Goal: Transaction & Acquisition: Purchase product/service

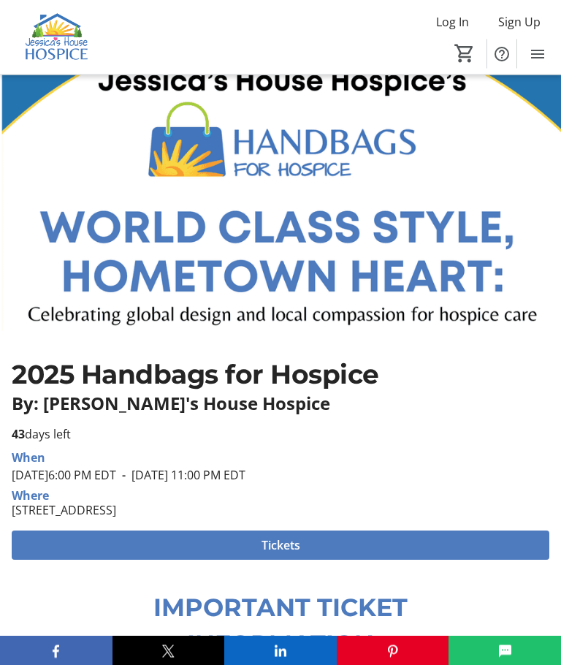
scroll to position [59, 0]
click at [287, 548] on span "Tickets" at bounding box center [281, 545] width 39 height 18
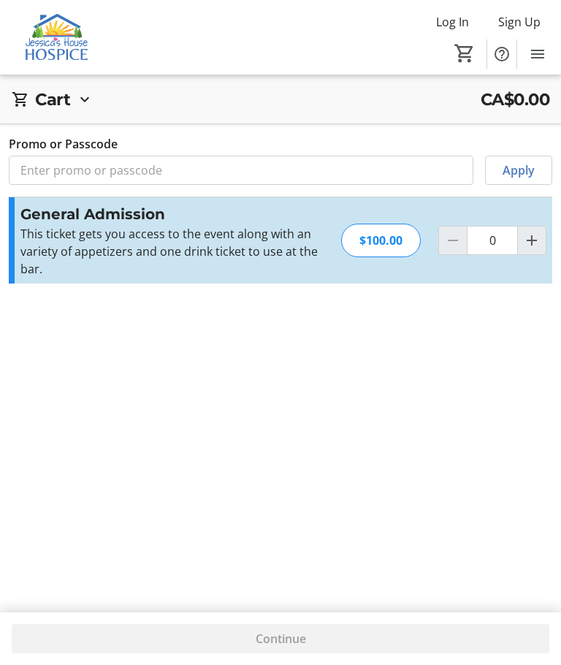
click at [559, 440] on div "Cart CA$0.00 Cart is empty Promo or Passcode Apply Subtotal CA$0.00 Fees Calcul…" at bounding box center [280, 332] width 561 height 665
click at [525, 244] on mat-icon "Increment by one" at bounding box center [532, 241] width 18 height 18
type input "1"
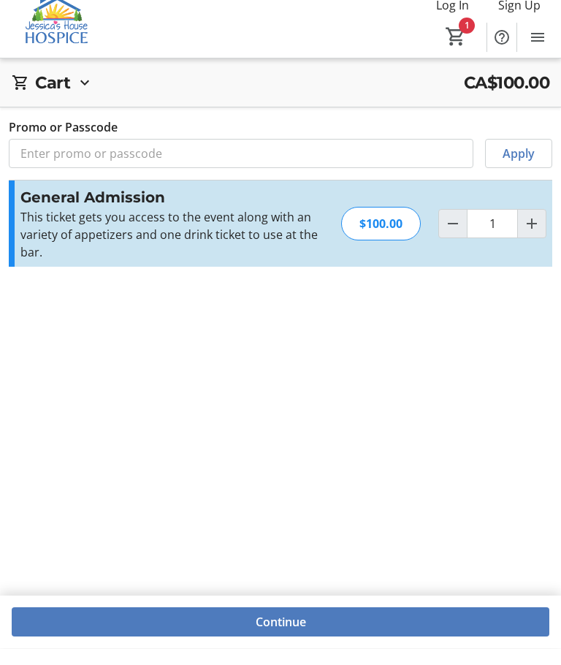
scroll to position [53, 0]
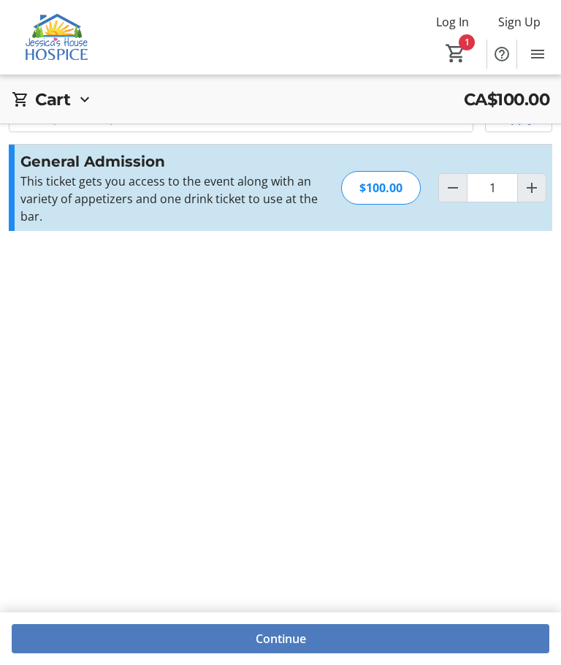
click at [273, 648] on span "Continue" at bounding box center [281, 639] width 50 height 18
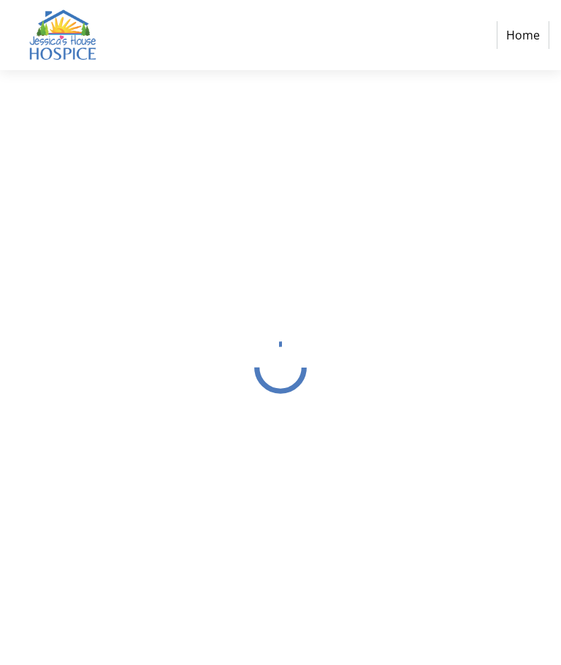
select select "CA"
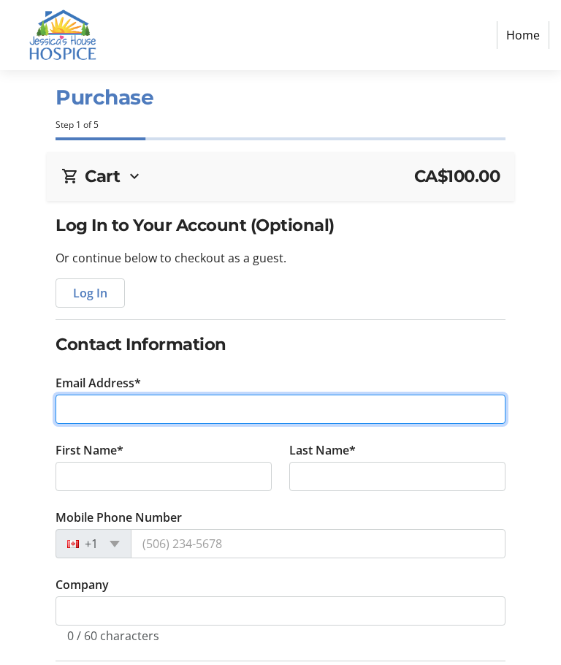
click at [67, 410] on input "Email Address*" at bounding box center [281, 409] width 450 height 29
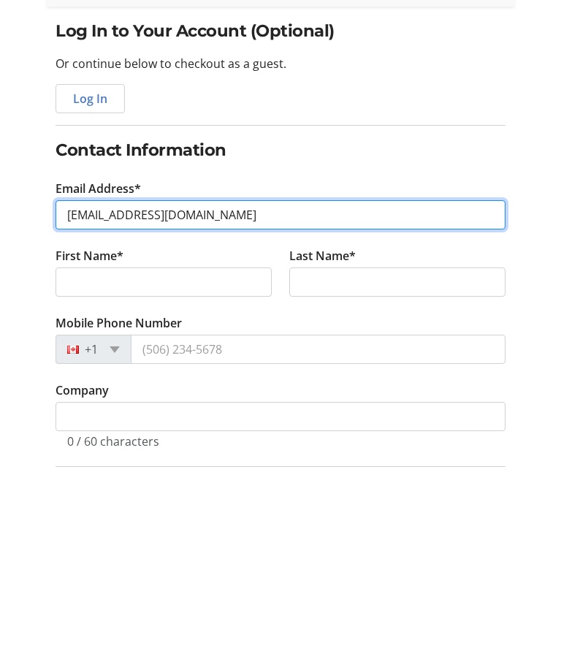
type input "[EMAIL_ADDRESS][DOMAIN_NAME]"
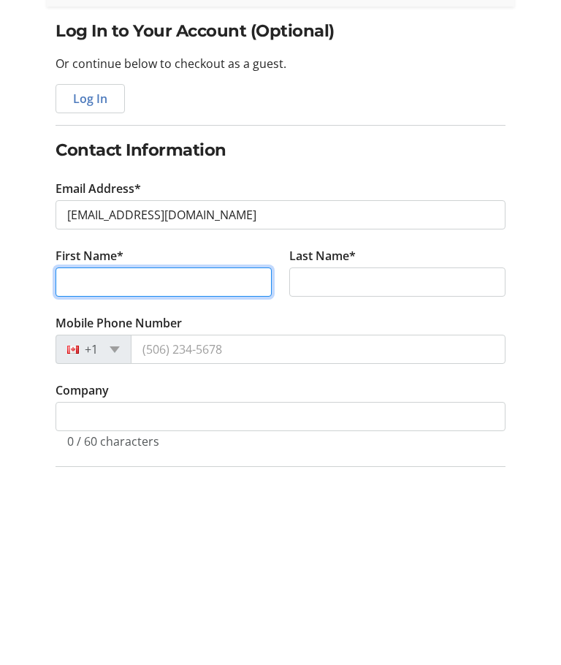
click at [81, 462] on input "First Name*" at bounding box center [164, 476] width 216 height 29
type input "[PERSON_NAME]"
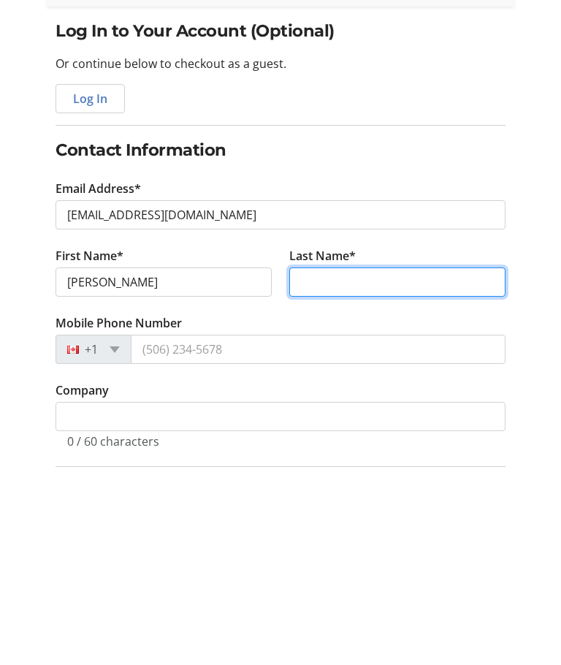
click at [325, 462] on input "Last Name*" at bounding box center [397, 476] width 216 height 29
type input "[PERSON_NAME]"
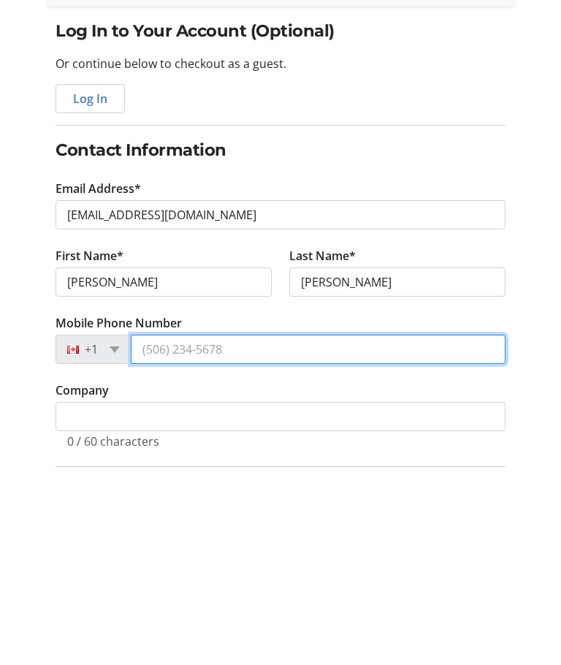
click at [153, 529] on input "Mobile Phone Number" at bounding box center [318, 543] width 375 height 29
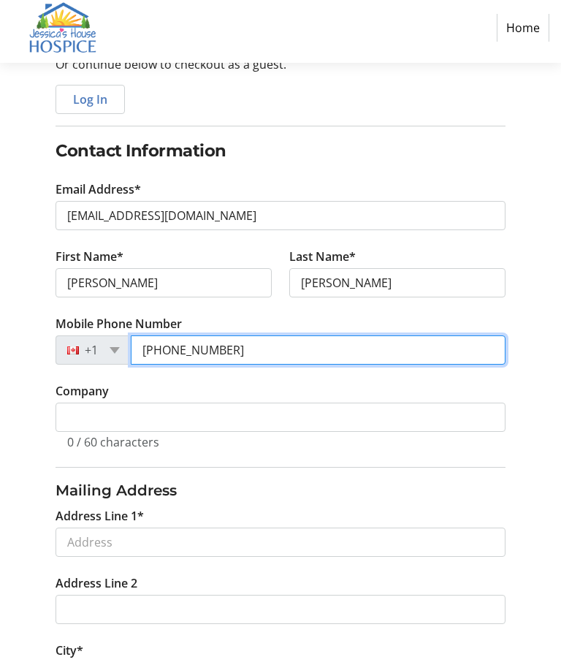
scroll to position [189, 0]
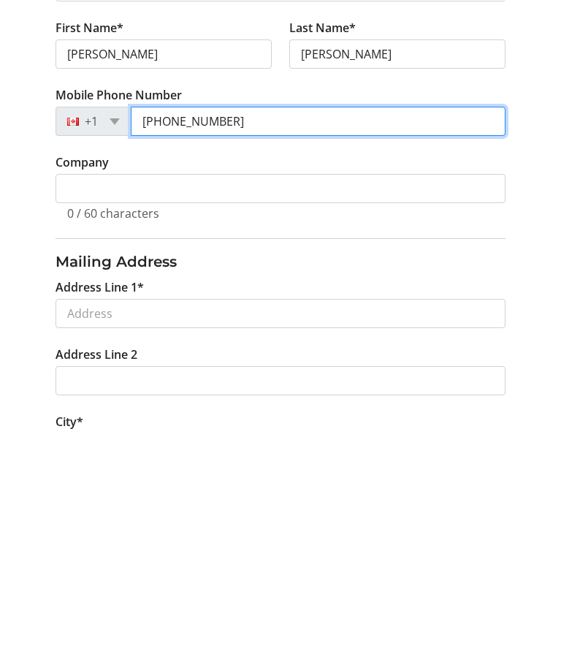
type input "[PHONE_NUMBER]"
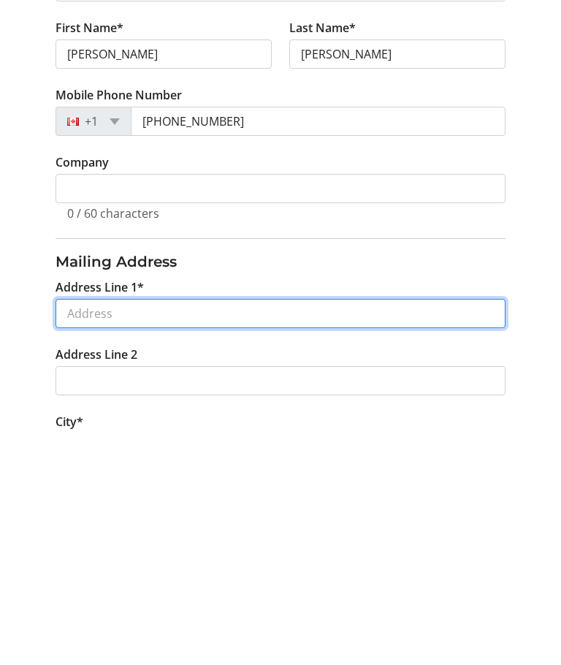
click at [78, 533] on input "Address Line 1*" at bounding box center [281, 547] width 450 height 29
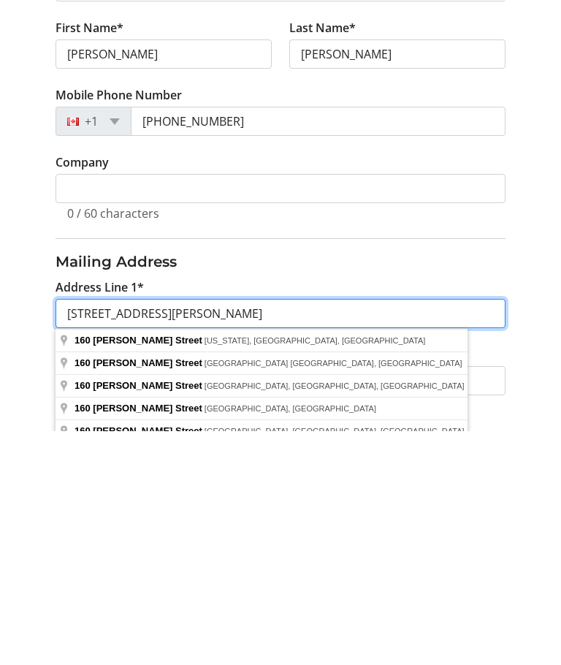
type input "[STREET_ADDRESS][PERSON_NAME]"
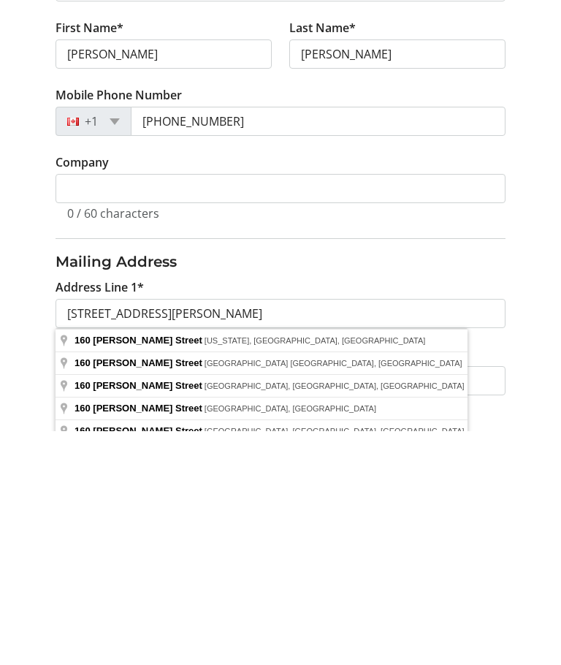
click at [357, 580] on tr-form-field "Address Line 2" at bounding box center [281, 613] width 468 height 67
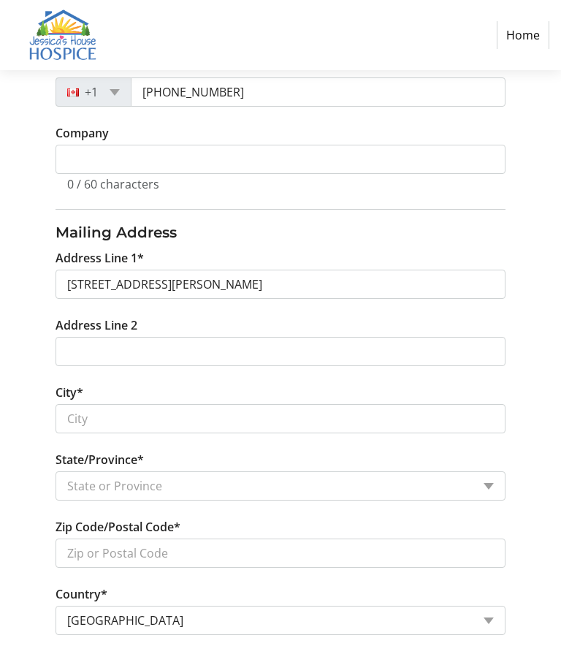
scroll to position [471, 0]
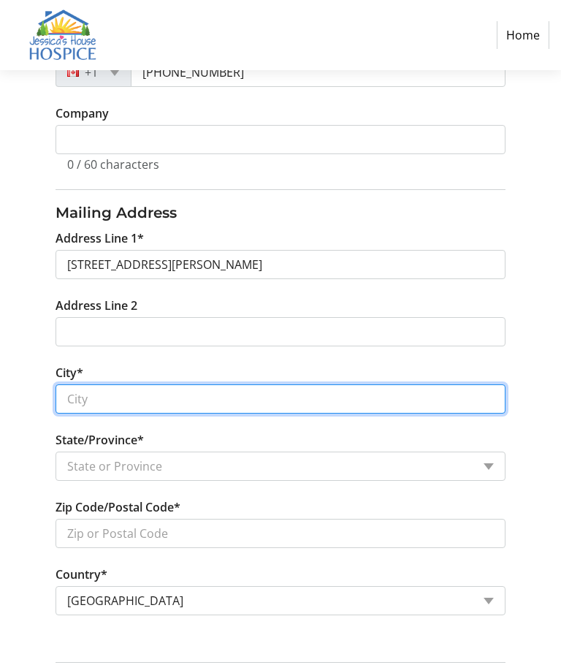
click at [80, 399] on input "City*" at bounding box center [281, 398] width 450 height 29
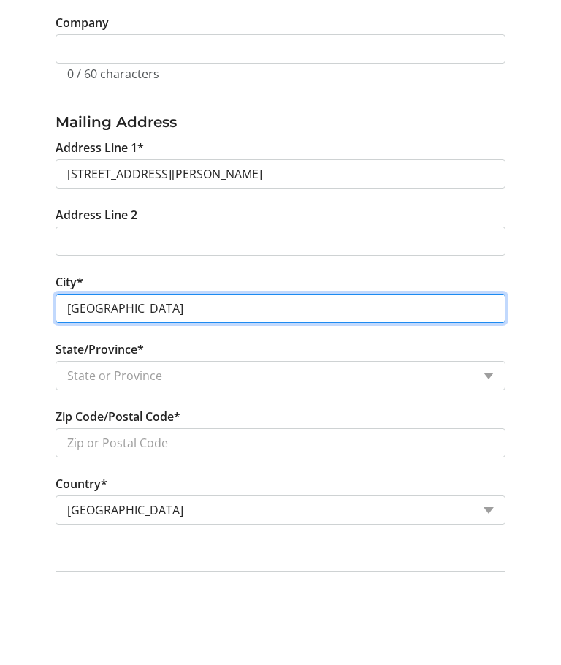
type input "[GEOGRAPHIC_DATA]"
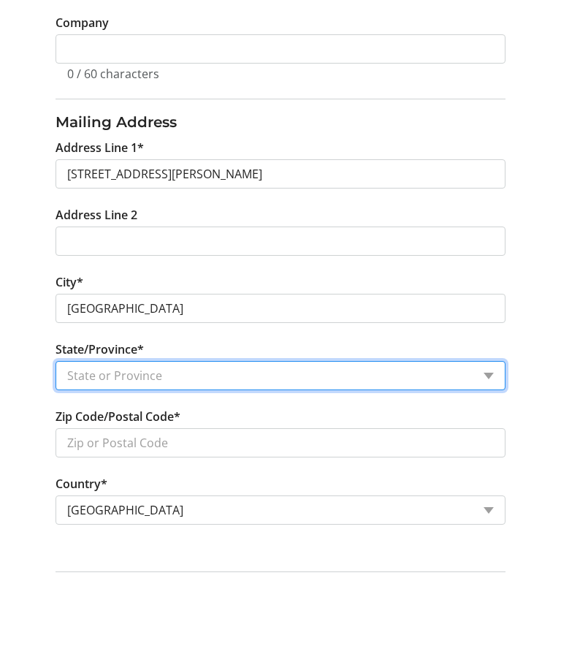
click at [74, 452] on select "State or Province State or Province [GEOGRAPHIC_DATA] [GEOGRAPHIC_DATA] [GEOGRA…" at bounding box center [281, 466] width 450 height 29
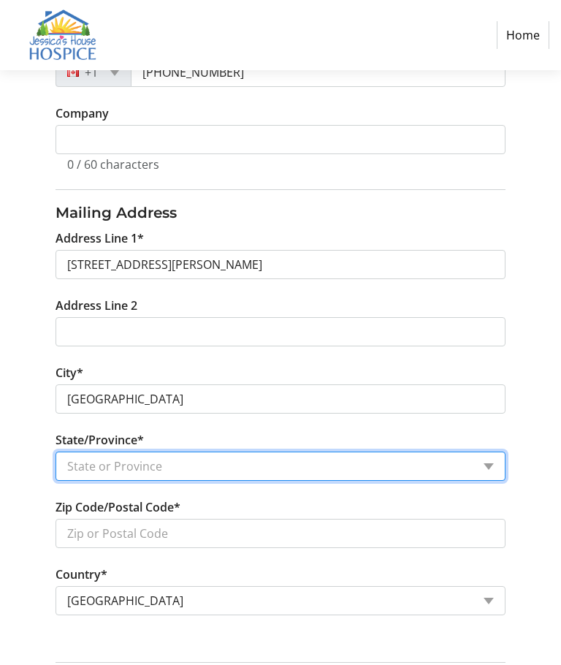
select select "ON"
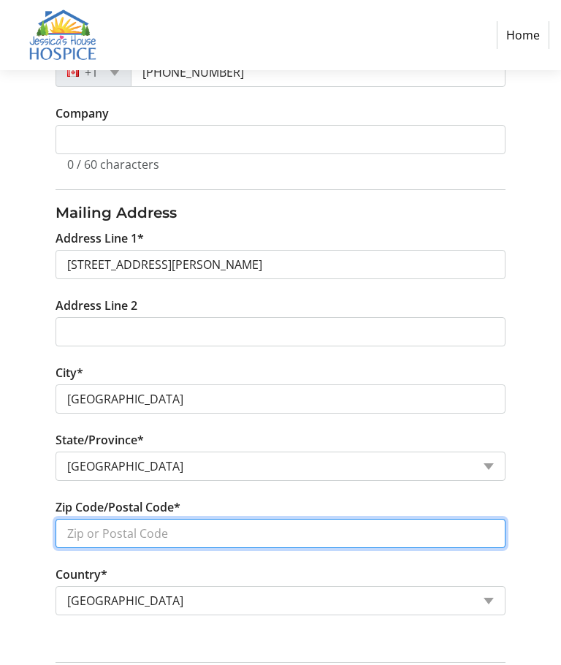
click at [77, 536] on input "Zip Code/Postal Code*" at bounding box center [281, 533] width 450 height 29
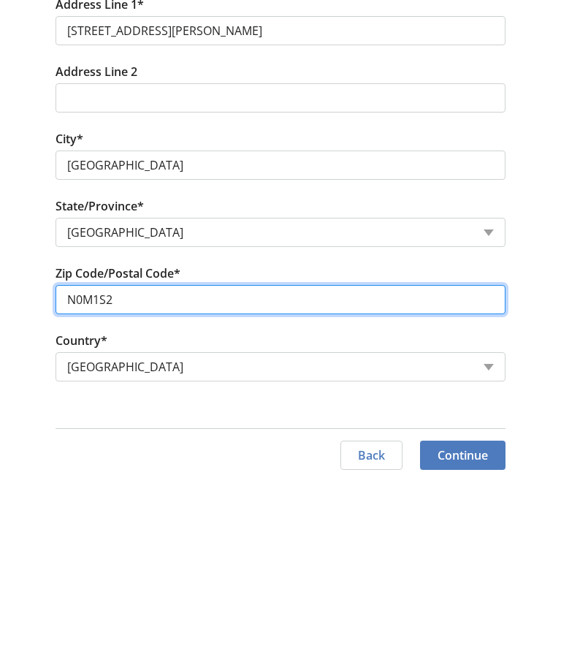
type input "N0M1S2"
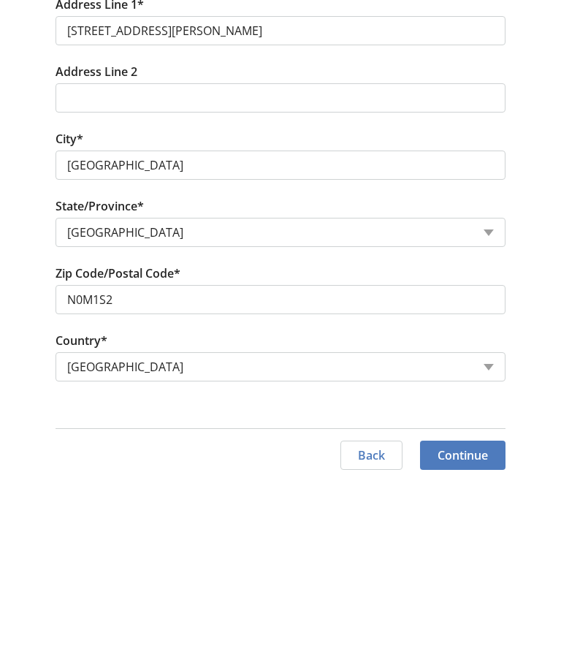
click at [464, 630] on span "Continue" at bounding box center [463, 639] width 50 height 18
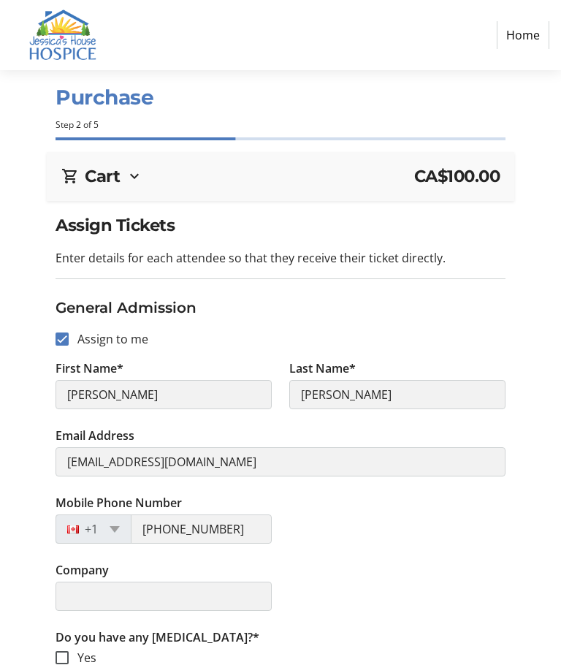
checkbox input "true"
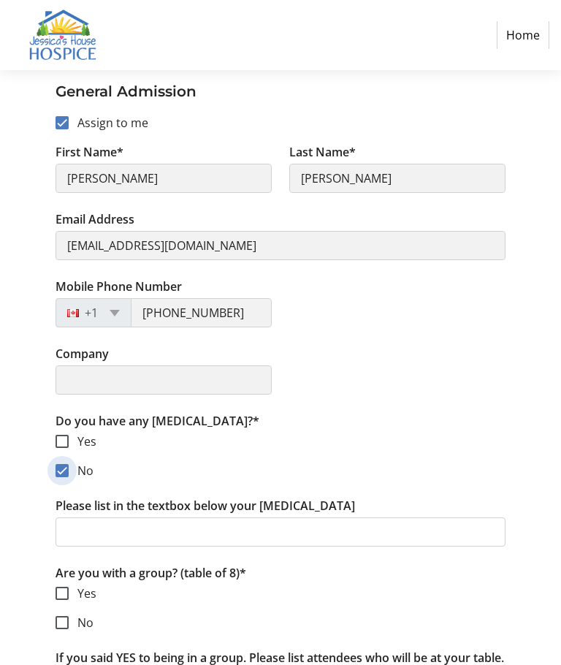
scroll to position [220, 0]
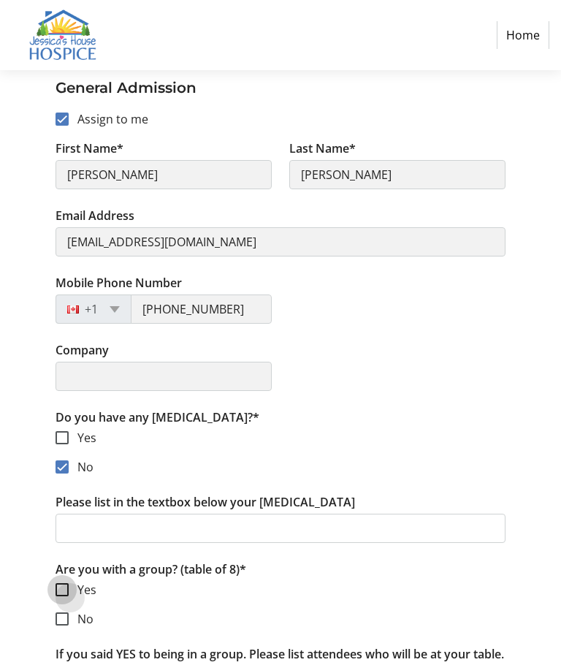
click at [64, 593] on input "Yes" at bounding box center [62, 589] width 13 height 13
checkbox input "true"
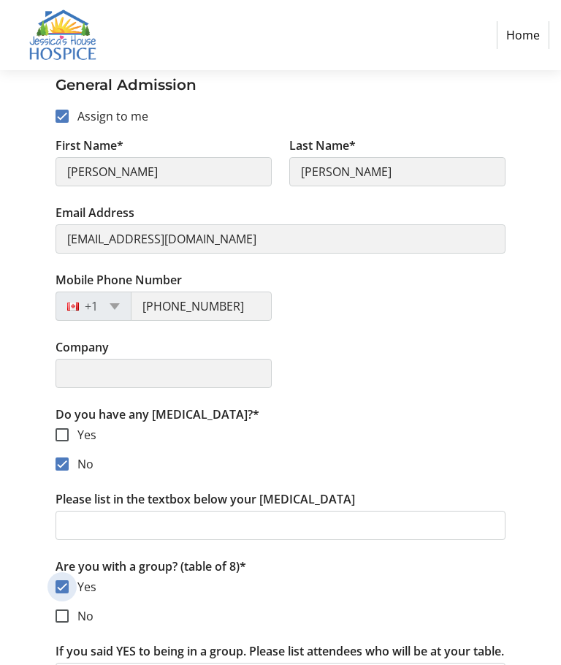
scroll to position [300, 0]
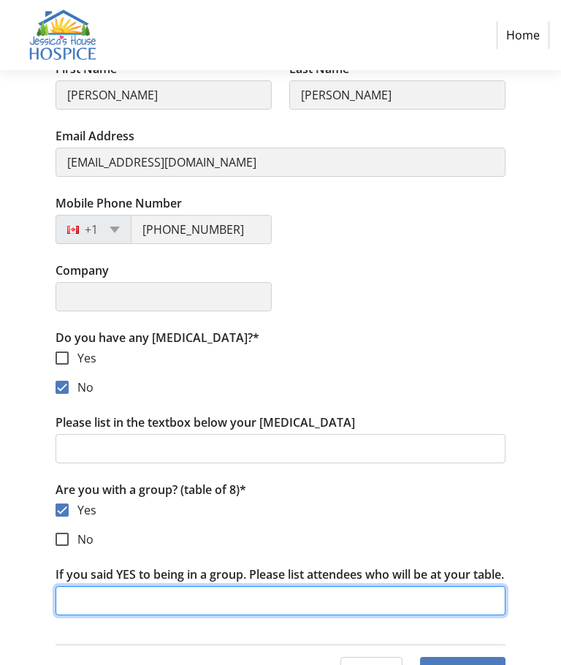
click at [78, 615] on input "If you said YES to being in a group. Please list attendees who will be at your …" at bounding box center [281, 600] width 450 height 29
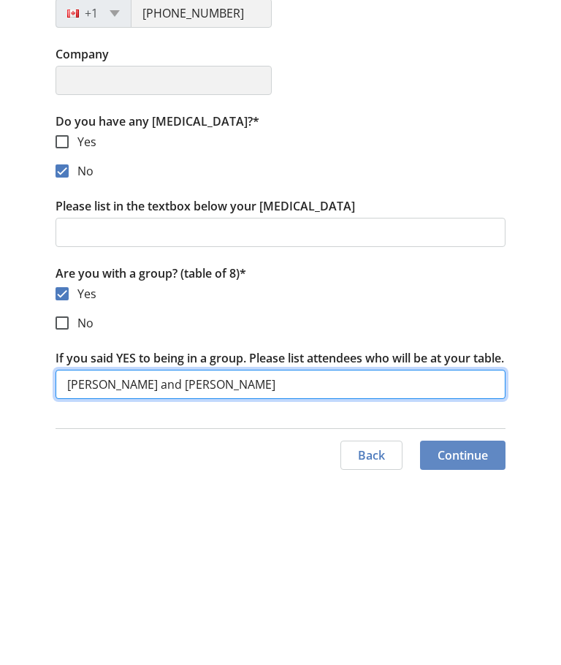
type input "[PERSON_NAME] and [PERSON_NAME]"
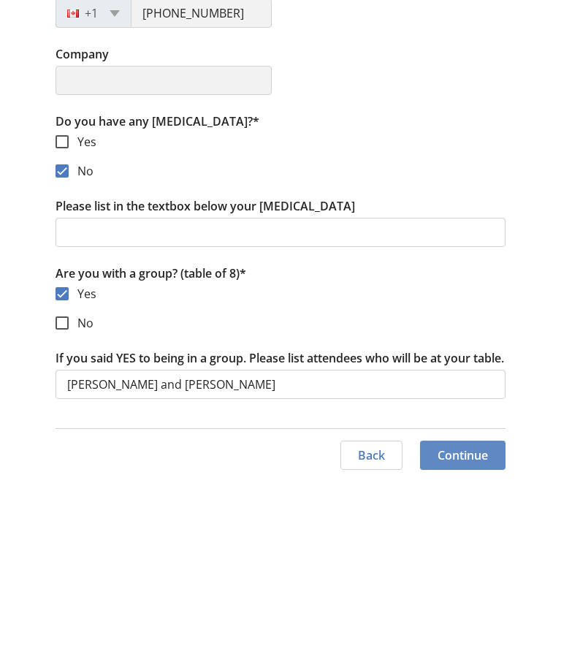
click at [466, 630] on span "Continue" at bounding box center [463, 639] width 50 height 18
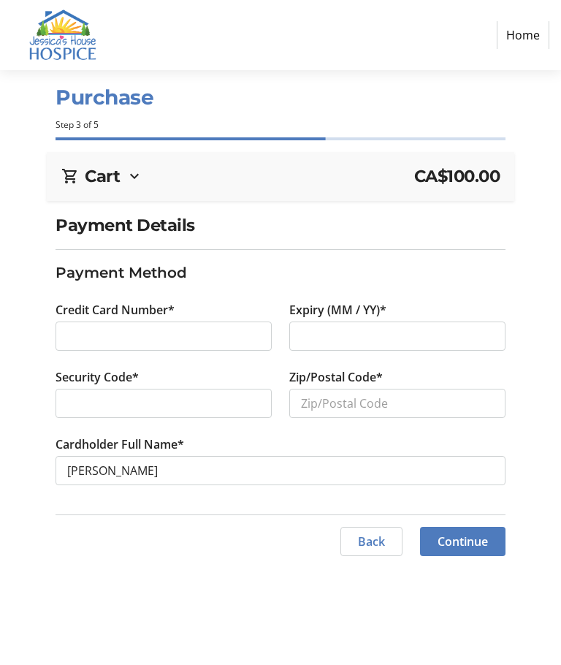
click at [302, 349] on div at bounding box center [397, 336] width 216 height 29
click at [88, 413] on div at bounding box center [164, 403] width 216 height 29
click at [328, 410] on input "Zip/Postal Code*" at bounding box center [397, 403] width 216 height 29
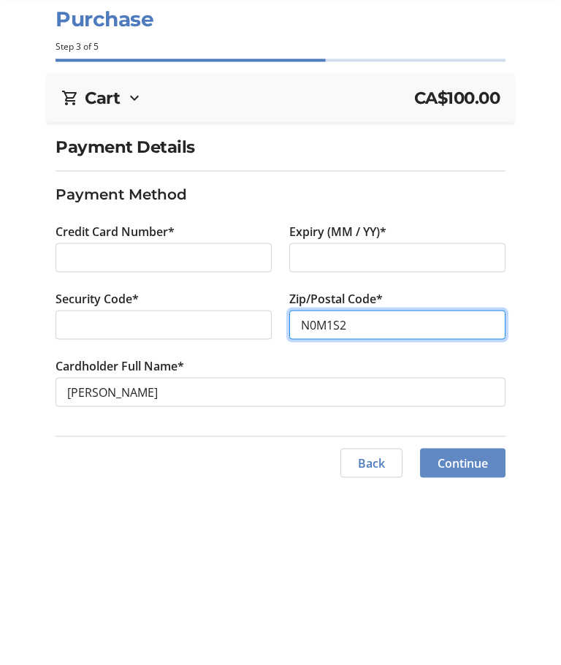
type input "N0M1S2"
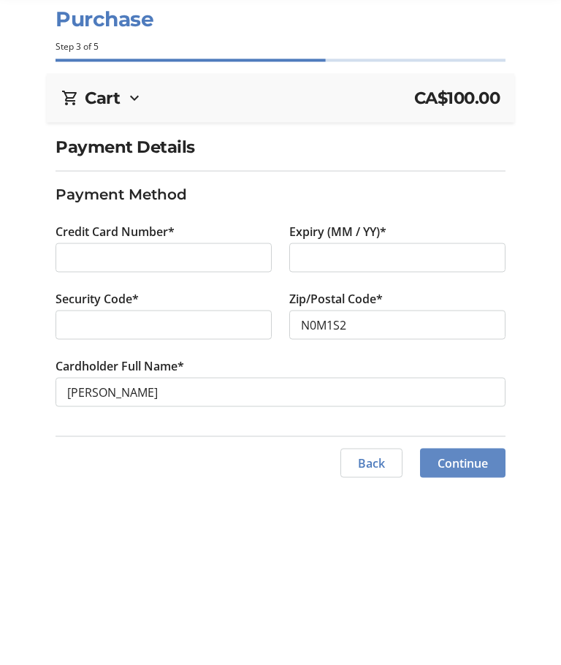
click at [452, 533] on span "Continue" at bounding box center [463, 542] width 50 height 18
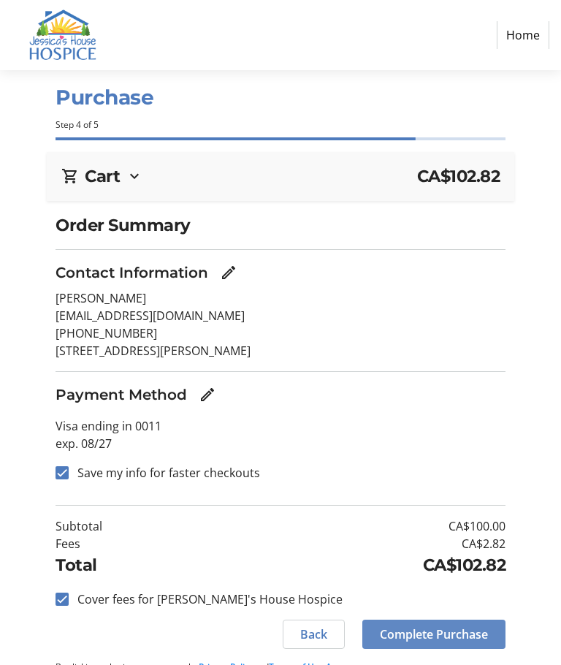
click at [425, 640] on span "Complete Purchase" at bounding box center [434, 635] width 108 height 18
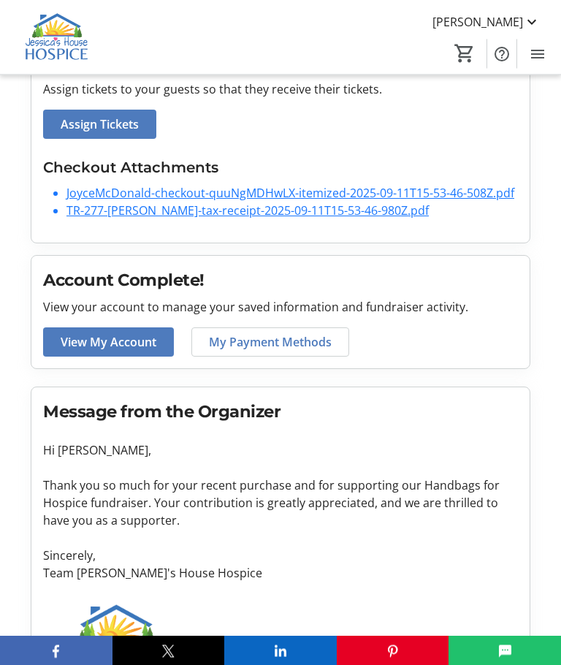
scroll to position [396, 0]
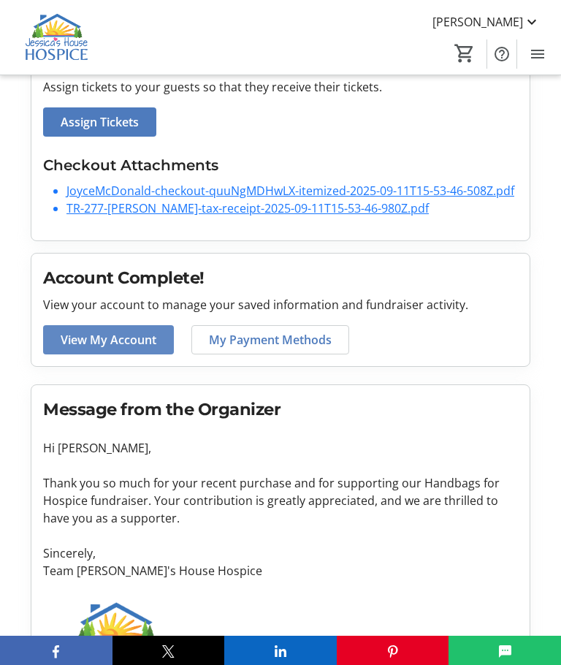
click at [122, 331] on span "View My Account" at bounding box center [109, 340] width 96 height 18
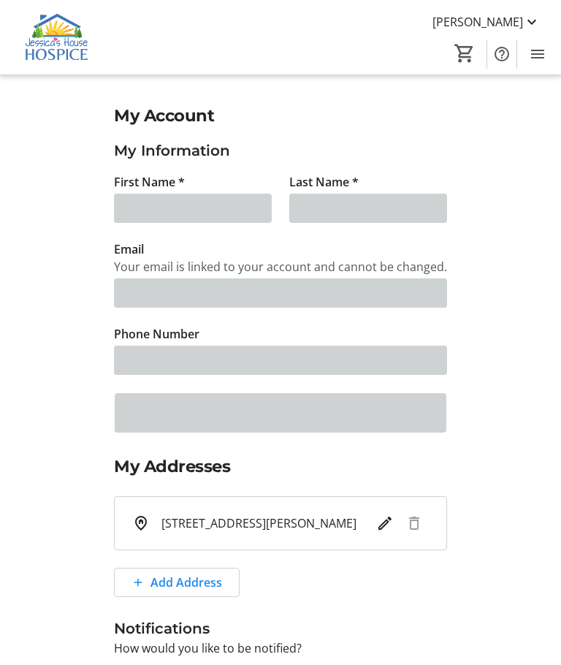
type input "[PERSON_NAME]"
type input "[EMAIL_ADDRESS][DOMAIN_NAME]"
type input "[PHONE_NUMBER]"
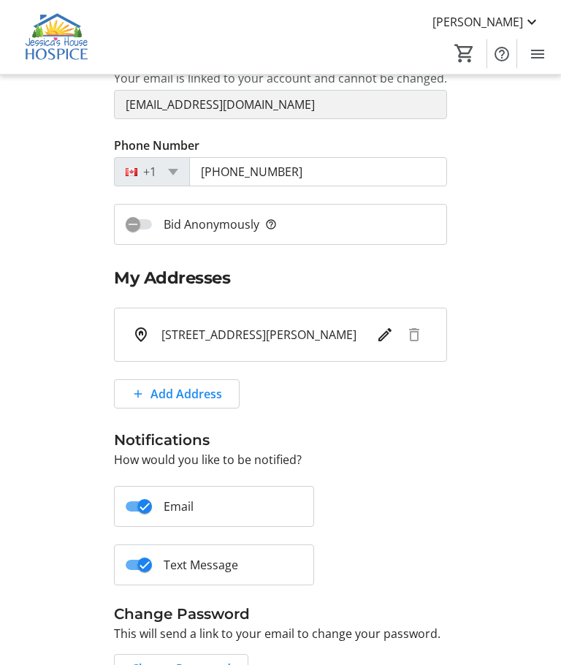
scroll to position [227, 0]
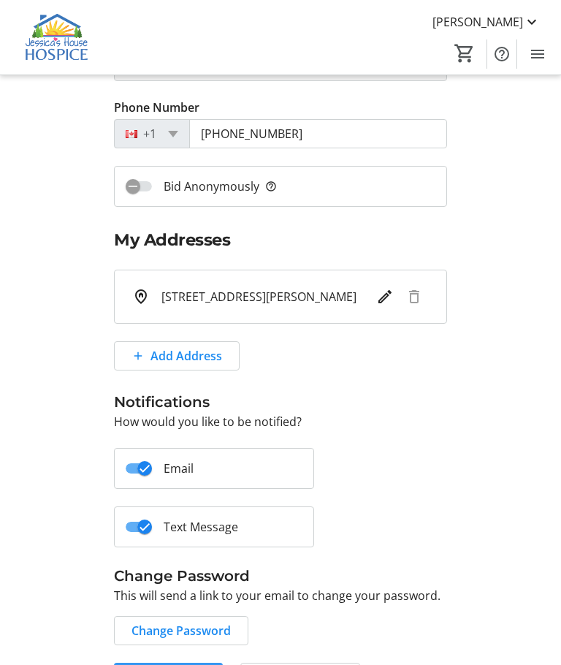
click at [183, 664] on span at bounding box center [168, 677] width 109 height 35
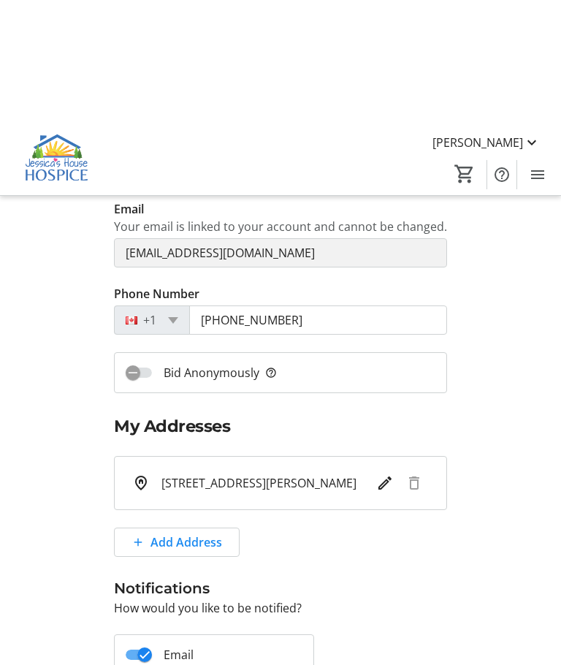
scroll to position [0, 0]
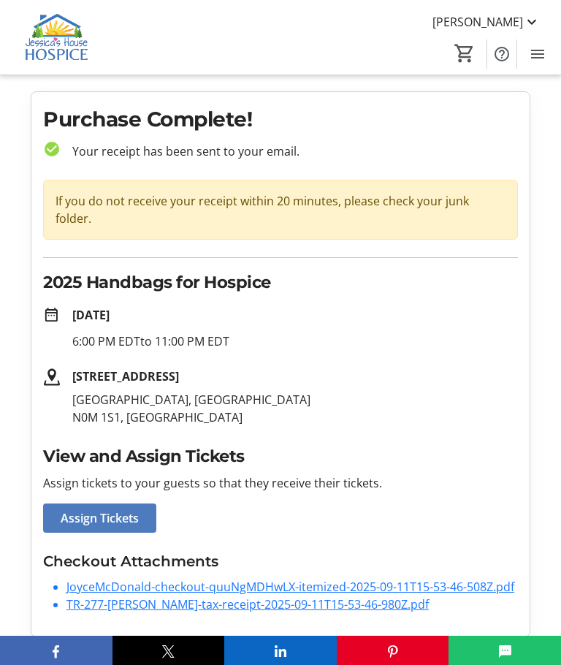
click at [560, 308] on tr-checkout-order-details-ui "Purchase Complete! check_circle Your receipt has been sent to your email. If yo…" at bounding box center [280, 610] width 561 height 1038
click at [490, 276] on h2 "2025 Handbags for Hospice" at bounding box center [280, 282] width 475 height 25
